Goal: Information Seeking & Learning: Learn about a topic

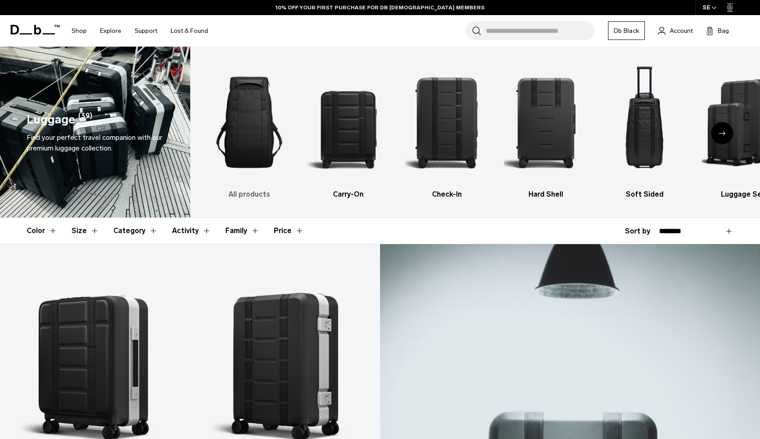
click at [258, 124] on img "1 / 6" at bounding box center [249, 122] width 83 height 125
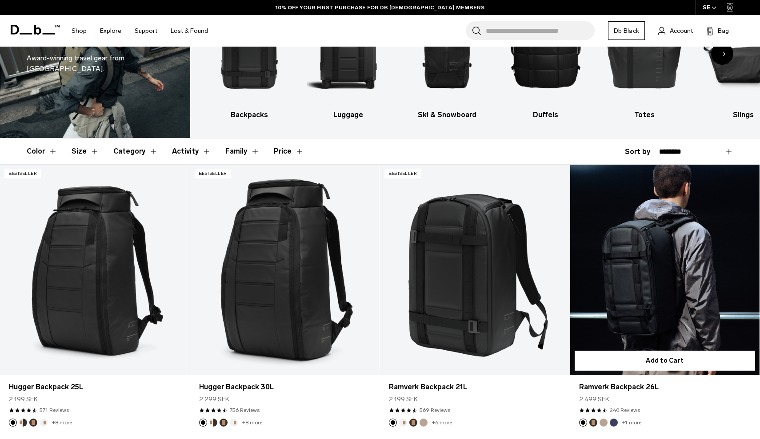
click at [696, 245] on link "Ramverk Backpack 26L" at bounding box center [665, 270] width 190 height 211
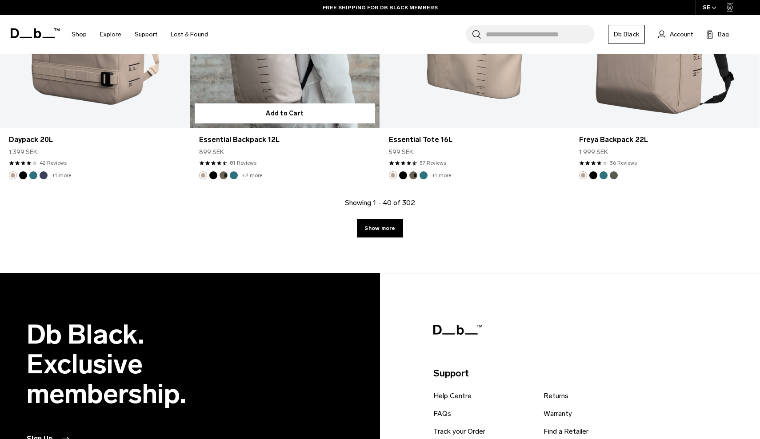
scroll to position [3060, 0]
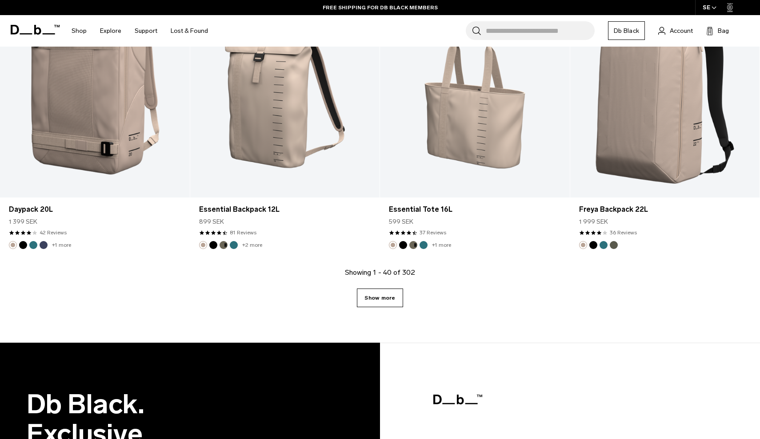
click at [375, 303] on link "Show more" at bounding box center [380, 298] width 46 height 19
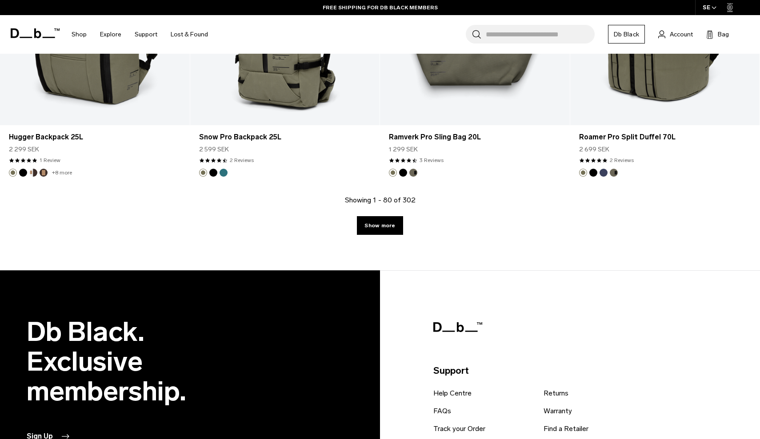
scroll to position [5935, 0]
click at [409, 228] on div "Showing 1 - 80 of 302 Show more" at bounding box center [380, 233] width 760 height 76
click at [392, 228] on link "Show more" at bounding box center [380, 225] width 46 height 19
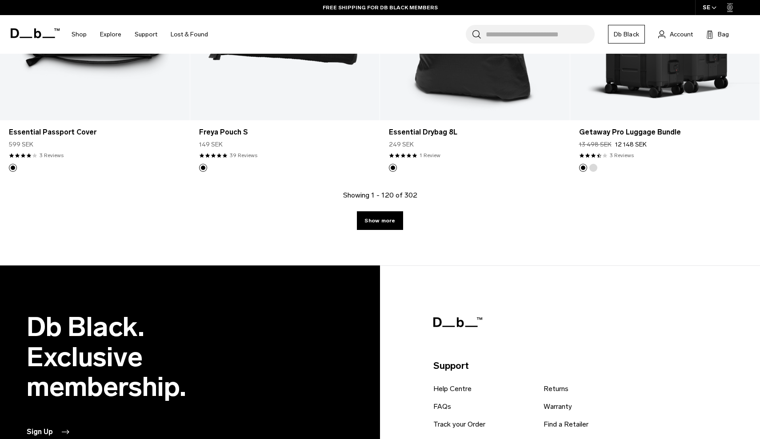
scroll to position [8743, 0]
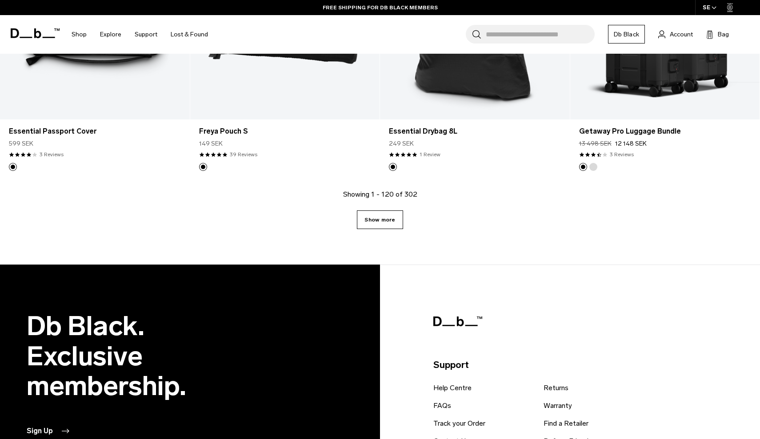
click at [388, 223] on link "Show more" at bounding box center [380, 220] width 46 height 19
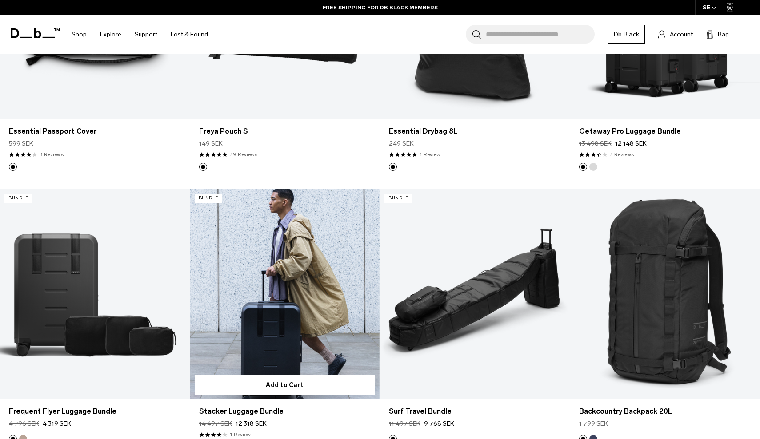
click at [372, 224] on div at bounding box center [285, 294] width 190 height 211
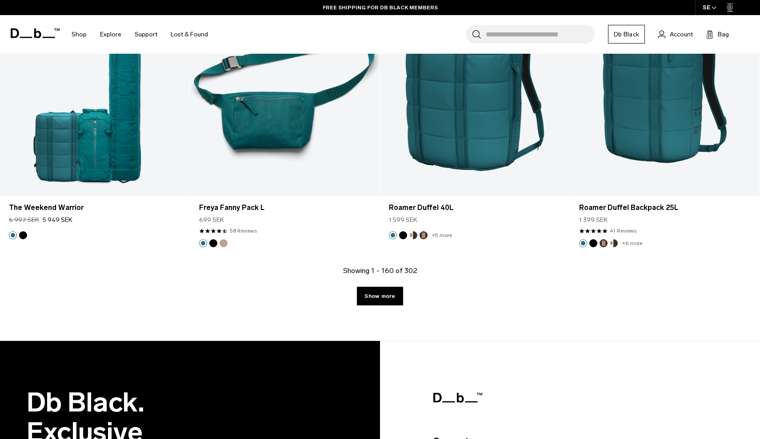
scroll to position [11476, 0]
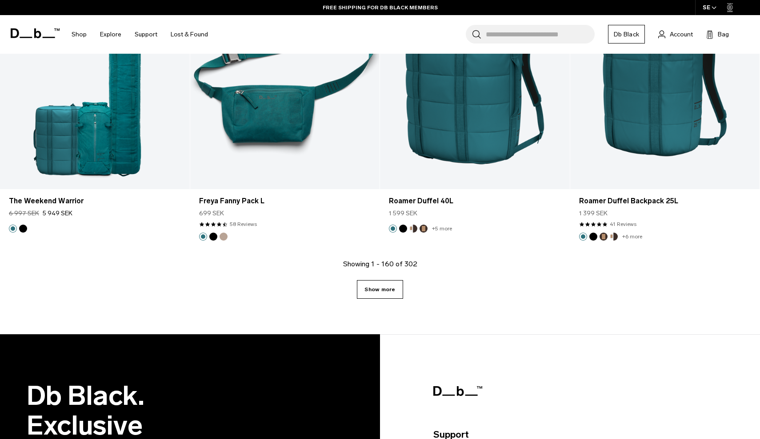
click at [382, 291] on link "Show more" at bounding box center [380, 289] width 46 height 19
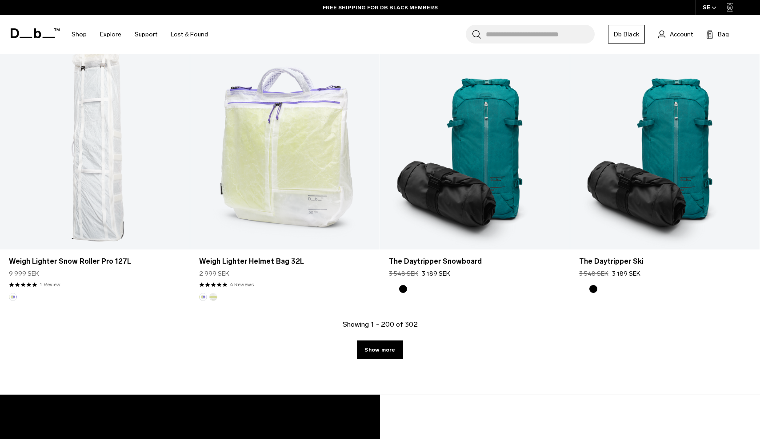
scroll to position [14220, 0]
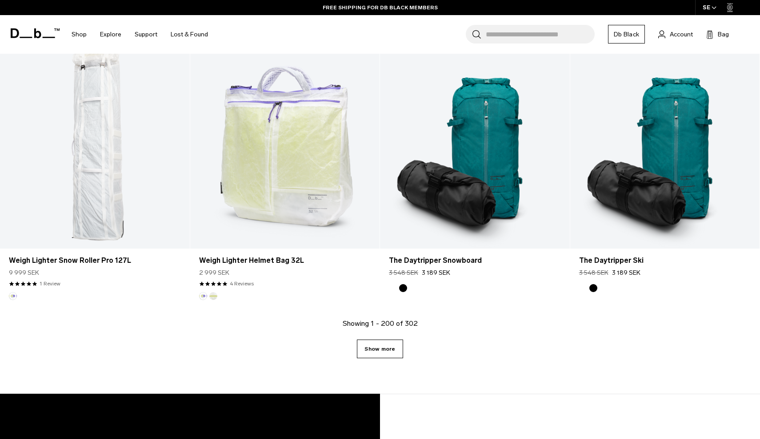
click at [392, 347] on link "Show more" at bounding box center [380, 349] width 46 height 19
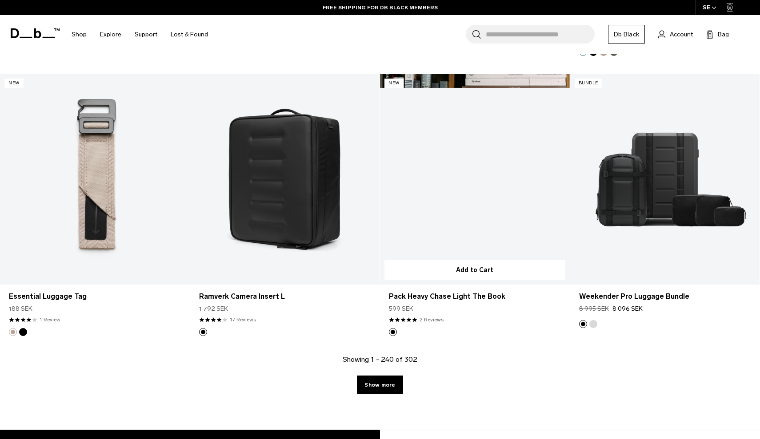
scroll to position [17020, 0]
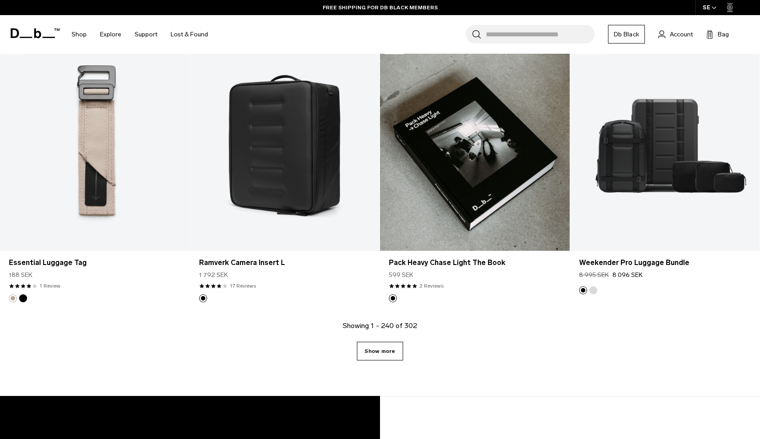
click at [386, 356] on link "Show more" at bounding box center [380, 351] width 46 height 19
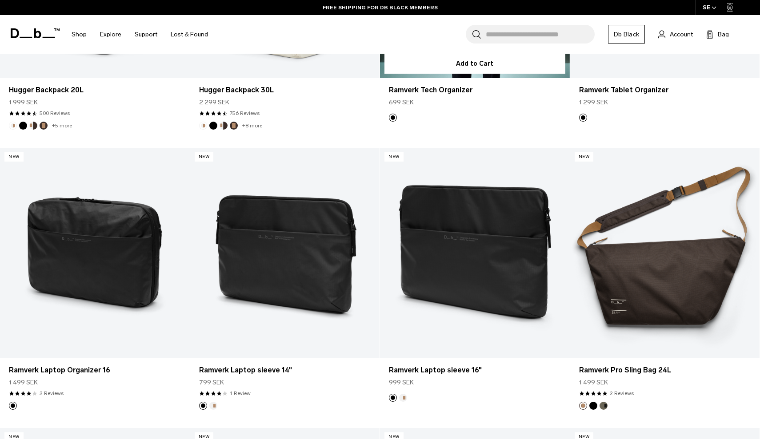
scroll to position [19484, 0]
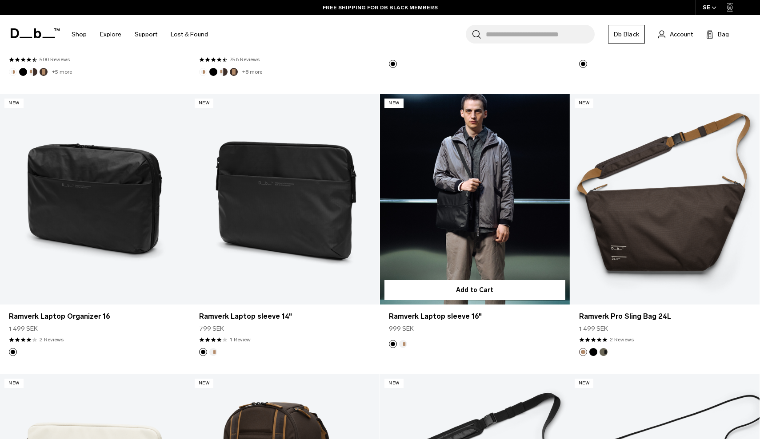
click at [532, 203] on link "Ramverk Laptop sleeve 16" at bounding box center [475, 199] width 190 height 211
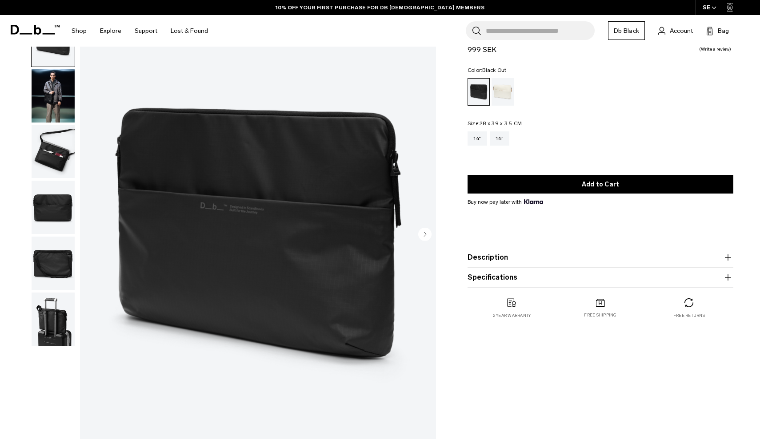
click at [51, 84] on img "button" at bounding box center [53, 95] width 43 height 53
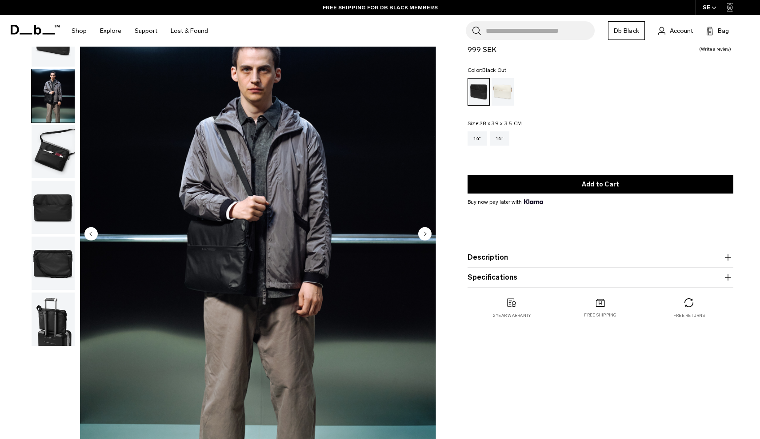
click at [51, 140] on img "button" at bounding box center [53, 151] width 43 height 53
